Goal: Task Accomplishment & Management: Manage account settings

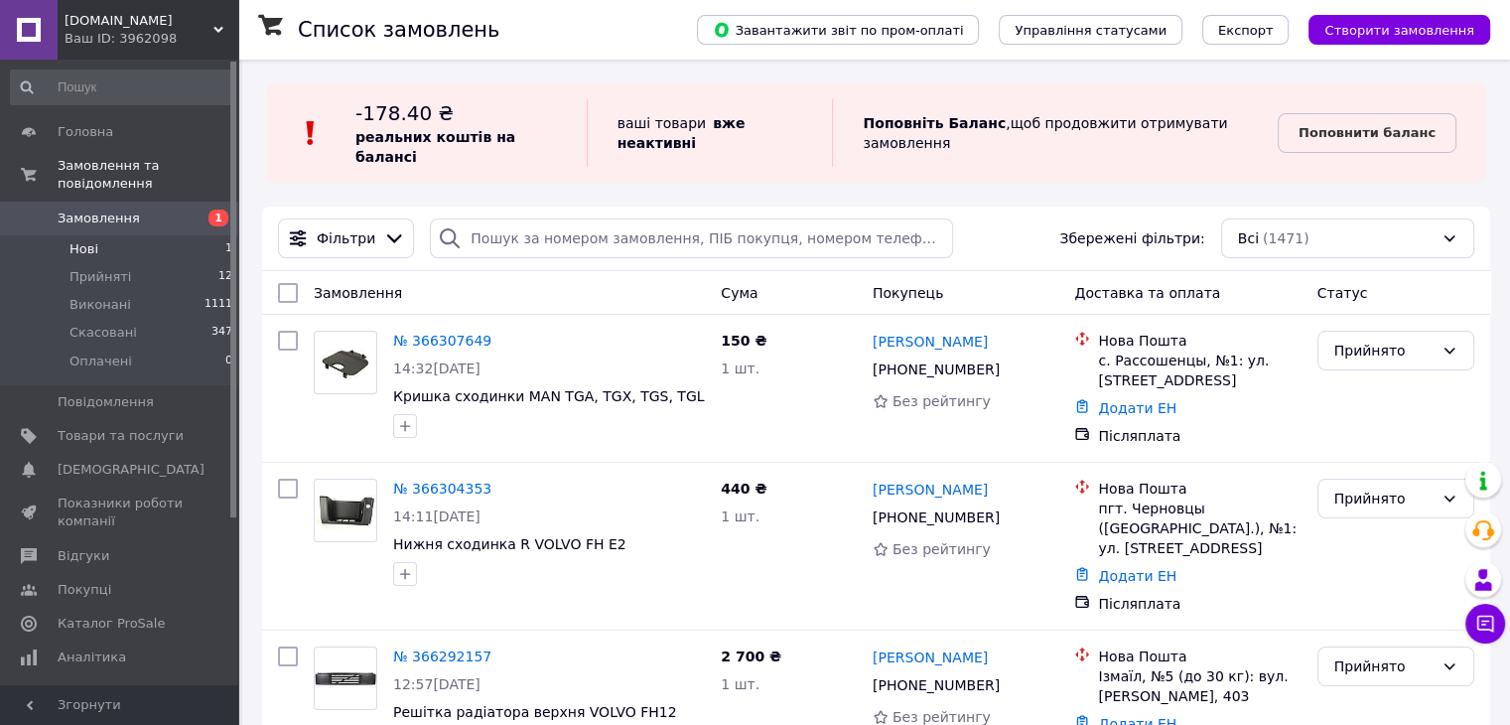
click at [87, 240] on span "Нові" at bounding box center [83, 249] width 29 height 18
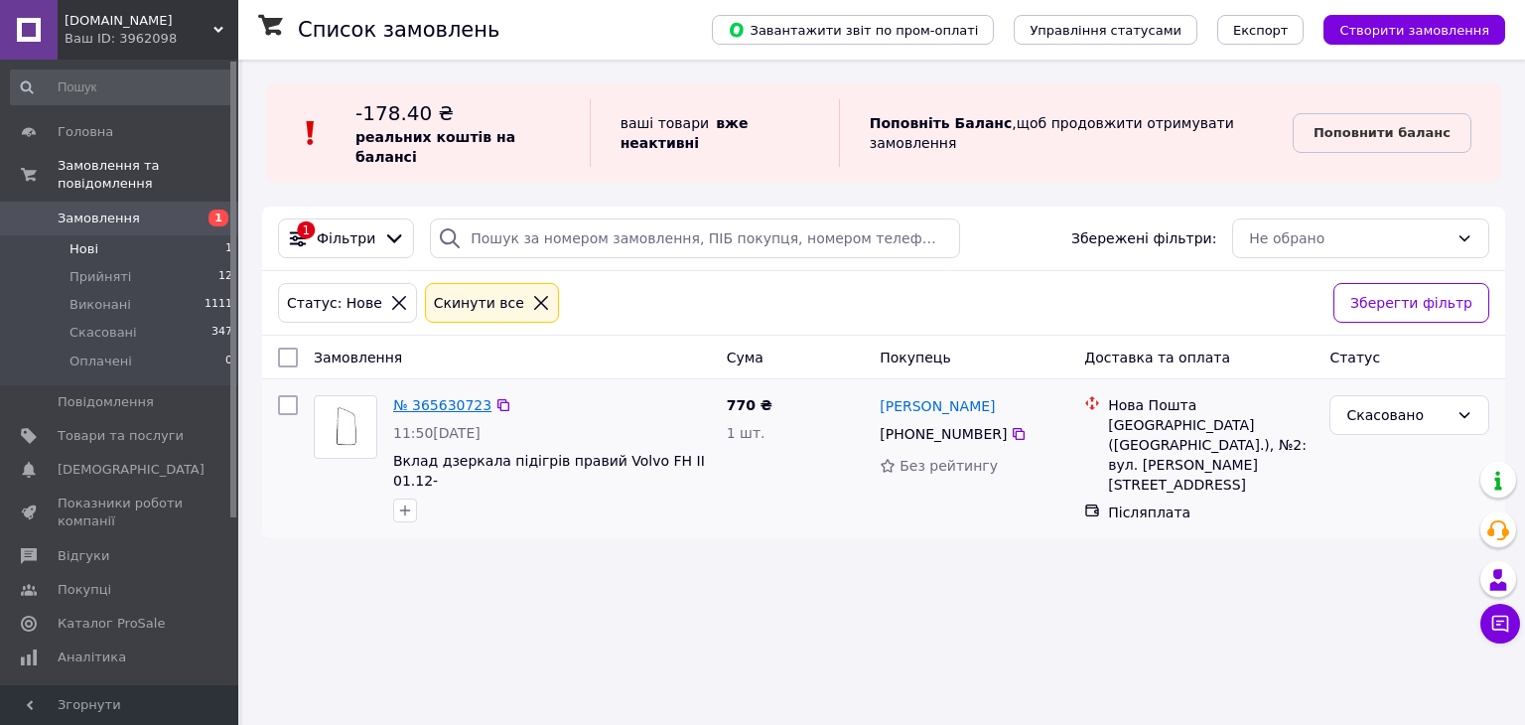
click at [442, 397] on link "№ 365630723" at bounding box center [442, 405] width 98 height 16
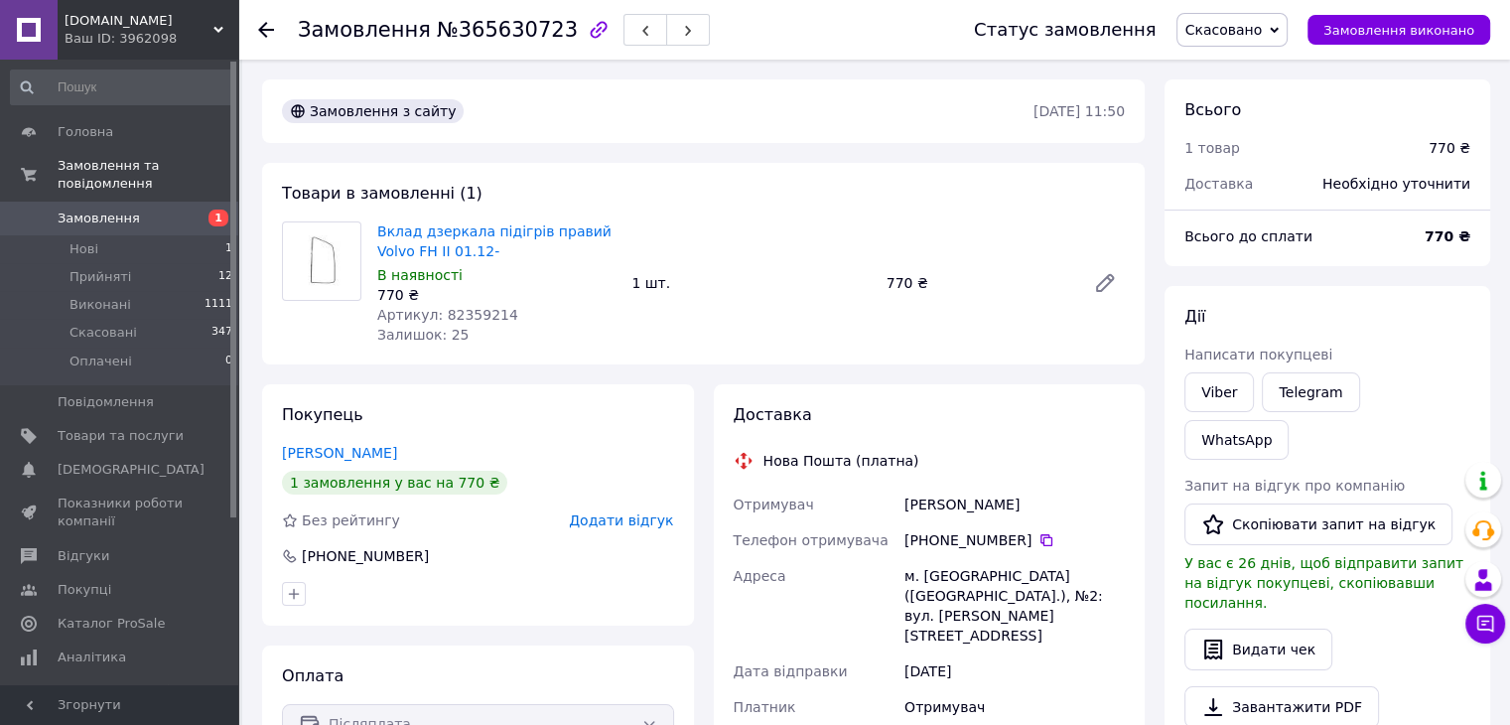
click at [89, 209] on span "Замовлення" at bounding box center [99, 218] width 82 height 18
